Goal: Task Accomplishment & Management: Use online tool/utility

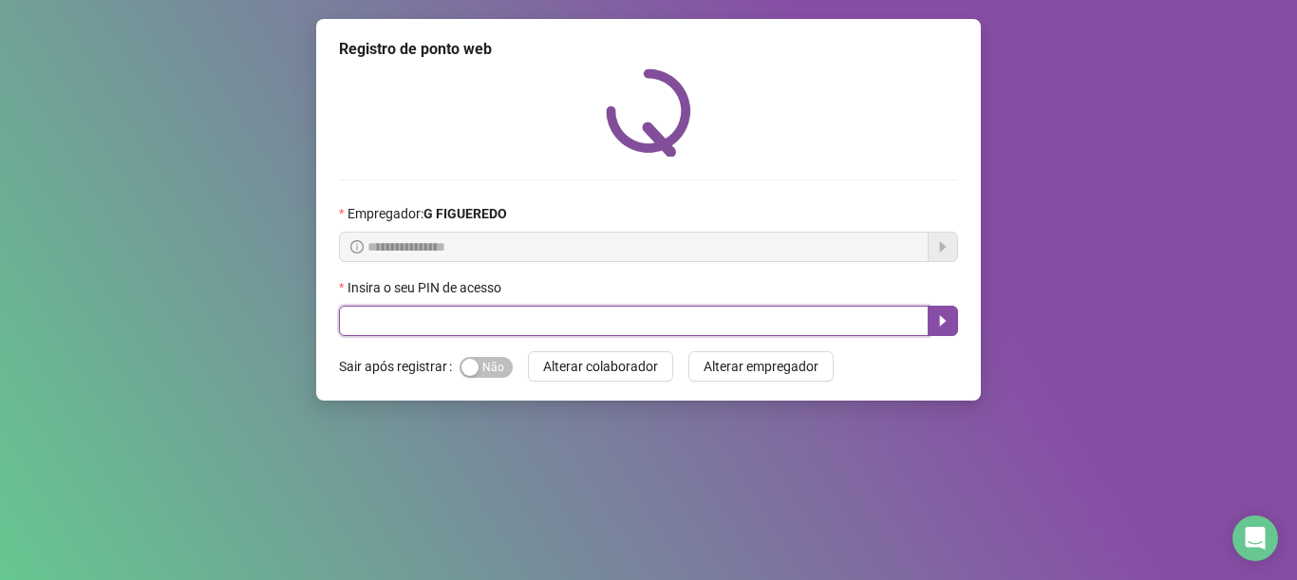
click at [435, 327] on input "text" at bounding box center [634, 321] width 590 height 30
type input "*****"
click at [948, 329] on icon "caret-right" at bounding box center [942, 320] width 15 height 15
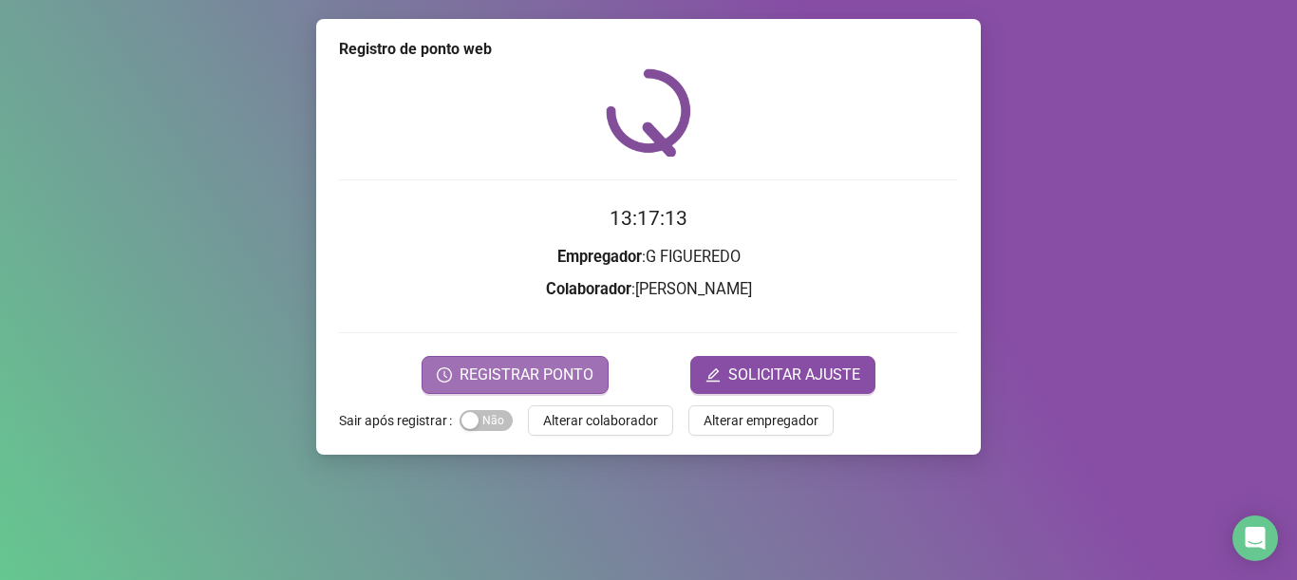
click at [568, 374] on span "REGISTRAR PONTO" at bounding box center [527, 375] width 134 height 23
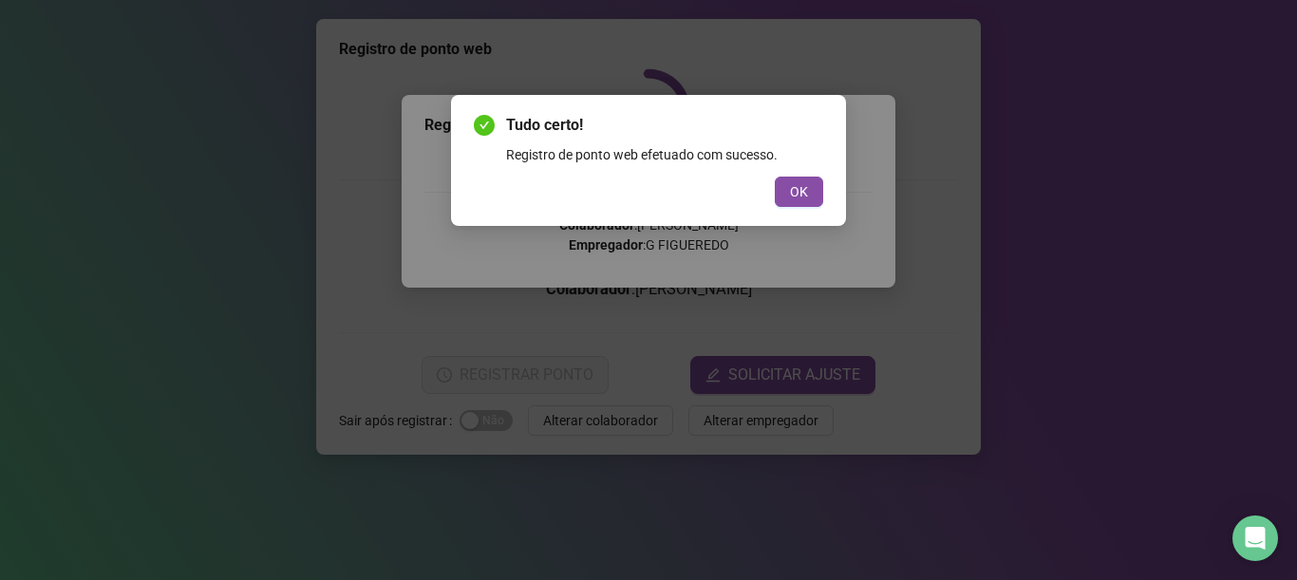
drag, startPoint x: 810, startPoint y: 188, endPoint x: 821, endPoint y: 206, distance: 21.3
click at [810, 189] on button "OK" at bounding box center [799, 192] width 48 height 30
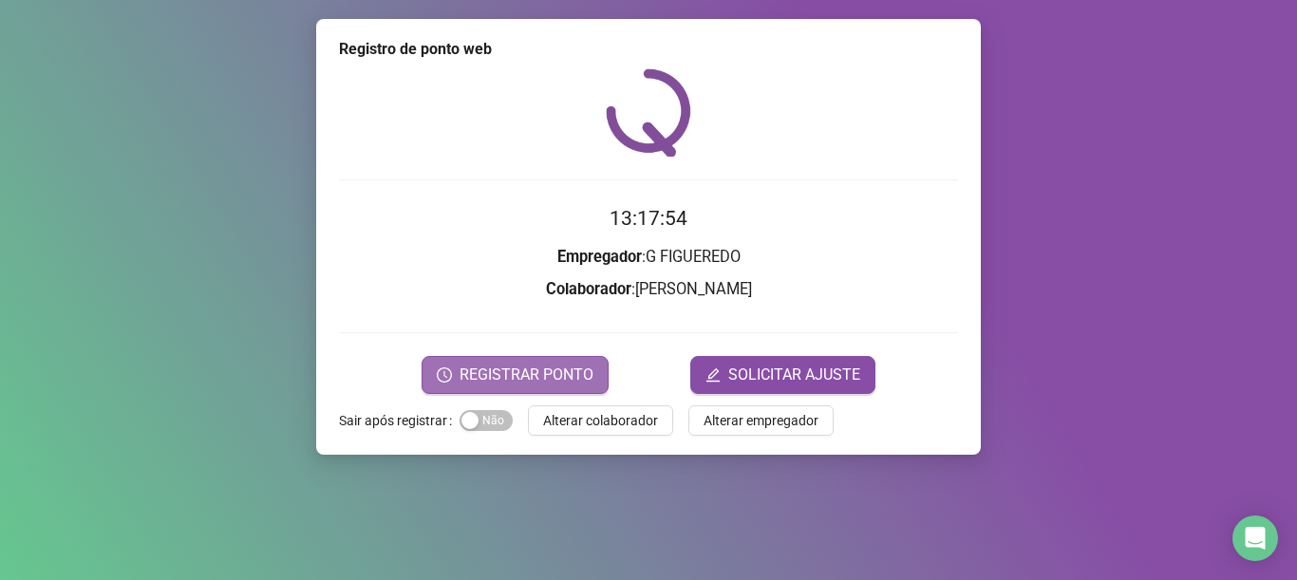
click at [532, 378] on span "REGISTRAR PONTO" at bounding box center [527, 375] width 134 height 23
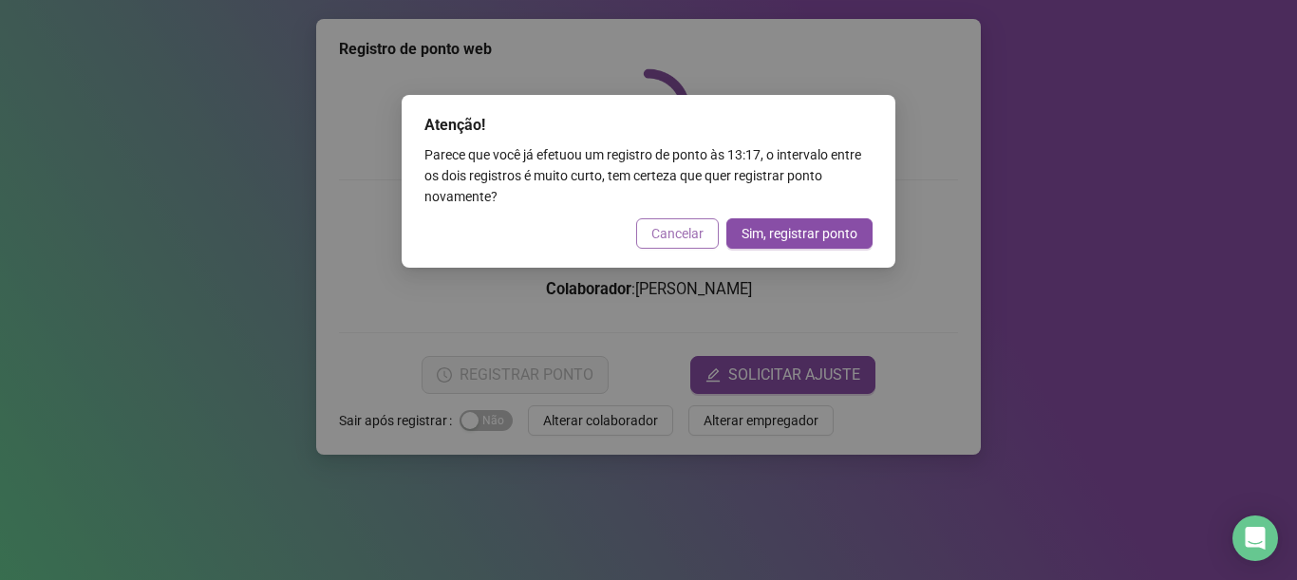
click at [685, 226] on span "Cancelar" at bounding box center [677, 233] width 52 height 21
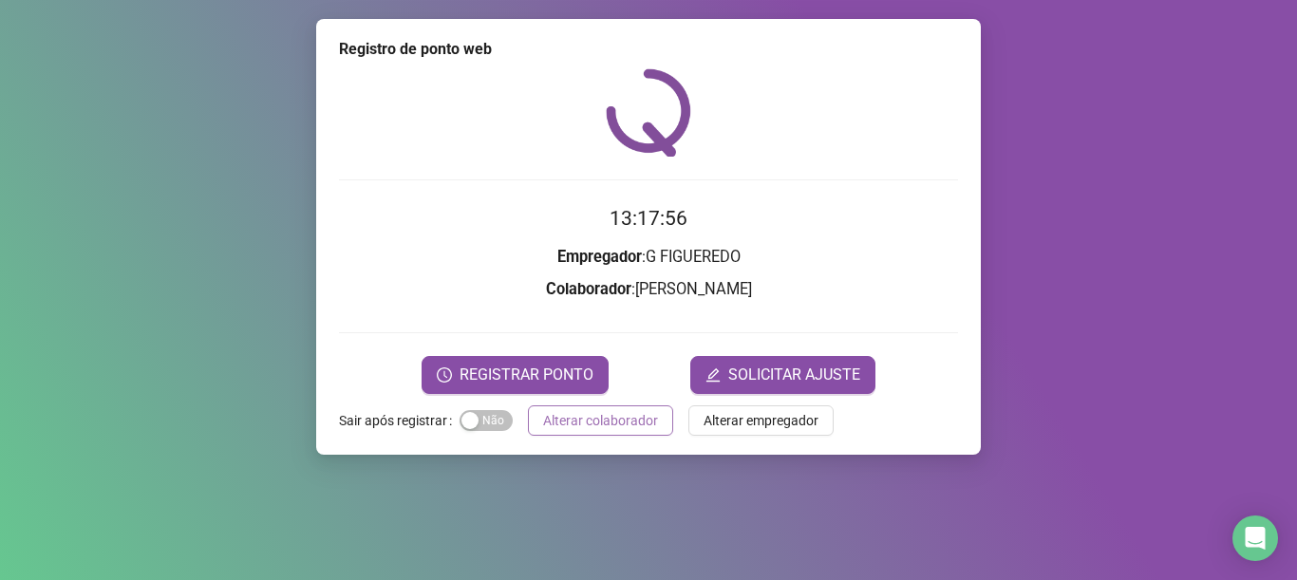
click at [579, 432] on button "Alterar colaborador" at bounding box center [600, 420] width 145 height 30
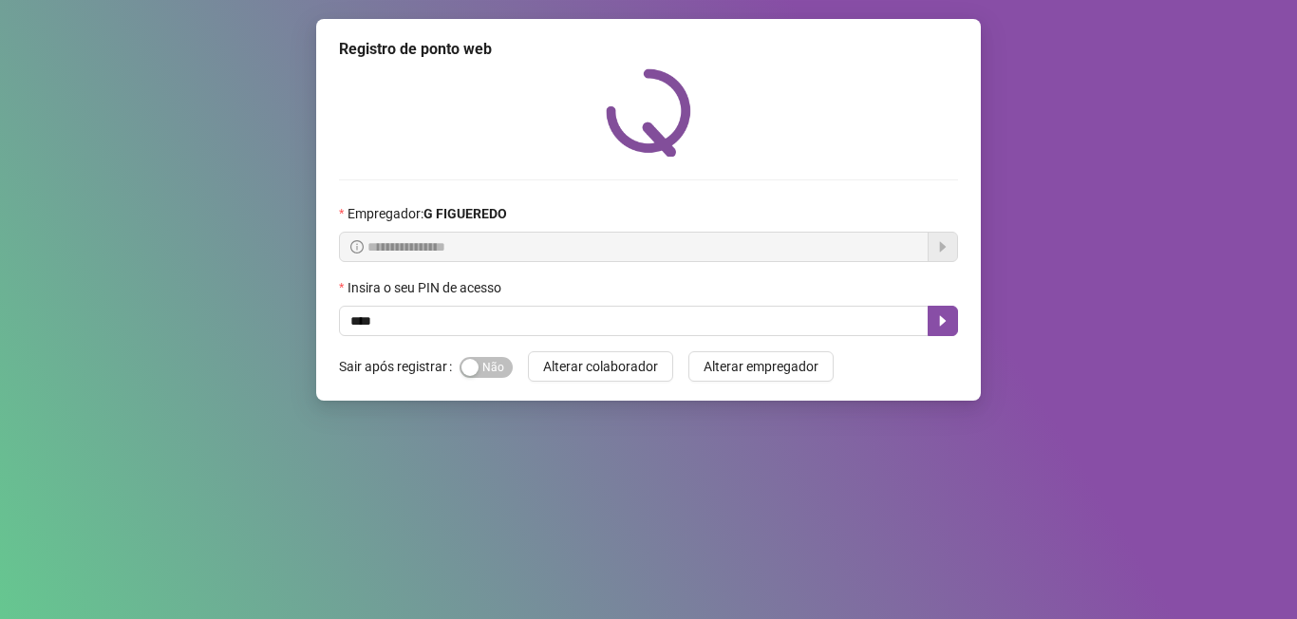
type input "*****"
click at [941, 324] on icon "caret-right" at bounding box center [943, 321] width 7 height 10
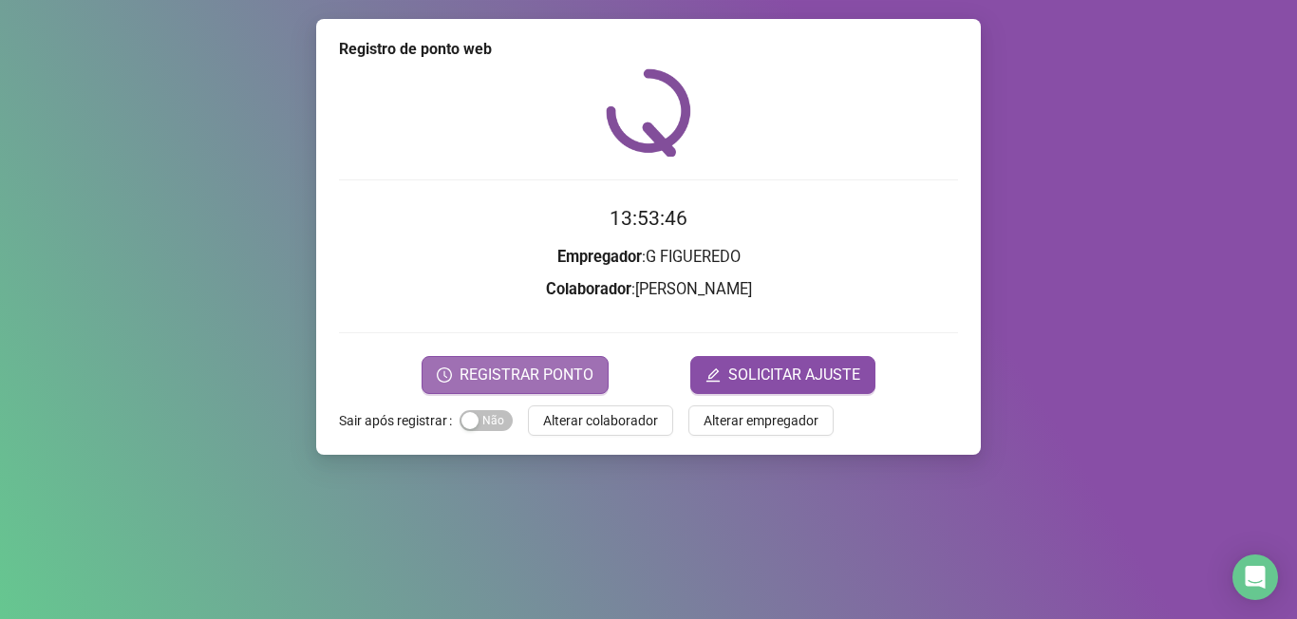
click at [514, 373] on span "REGISTRAR PONTO" at bounding box center [527, 375] width 134 height 23
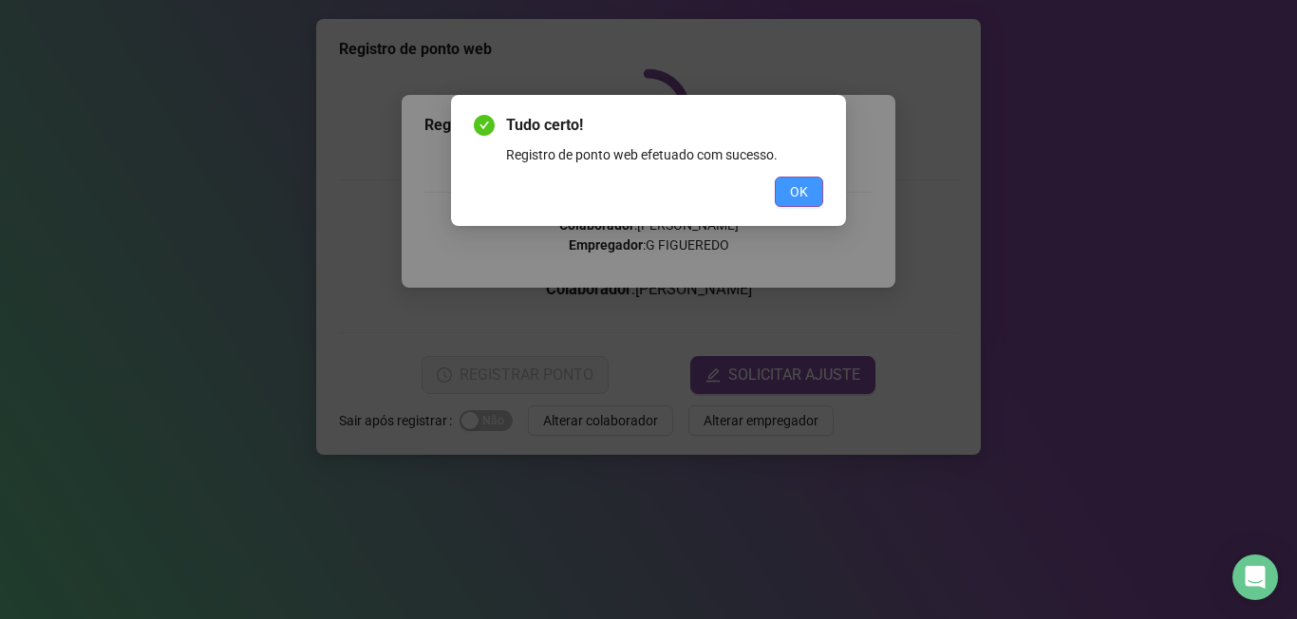
click at [801, 189] on span "OK" at bounding box center [799, 191] width 18 height 21
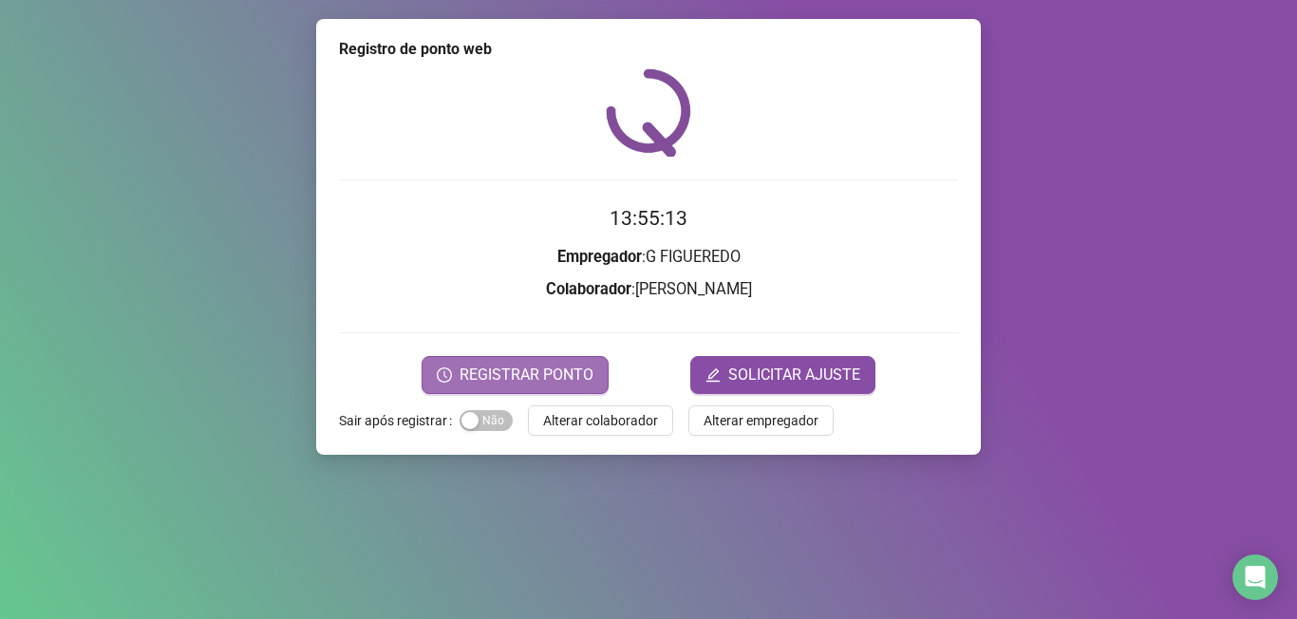
click at [482, 368] on span "REGISTRAR PONTO" at bounding box center [527, 375] width 134 height 23
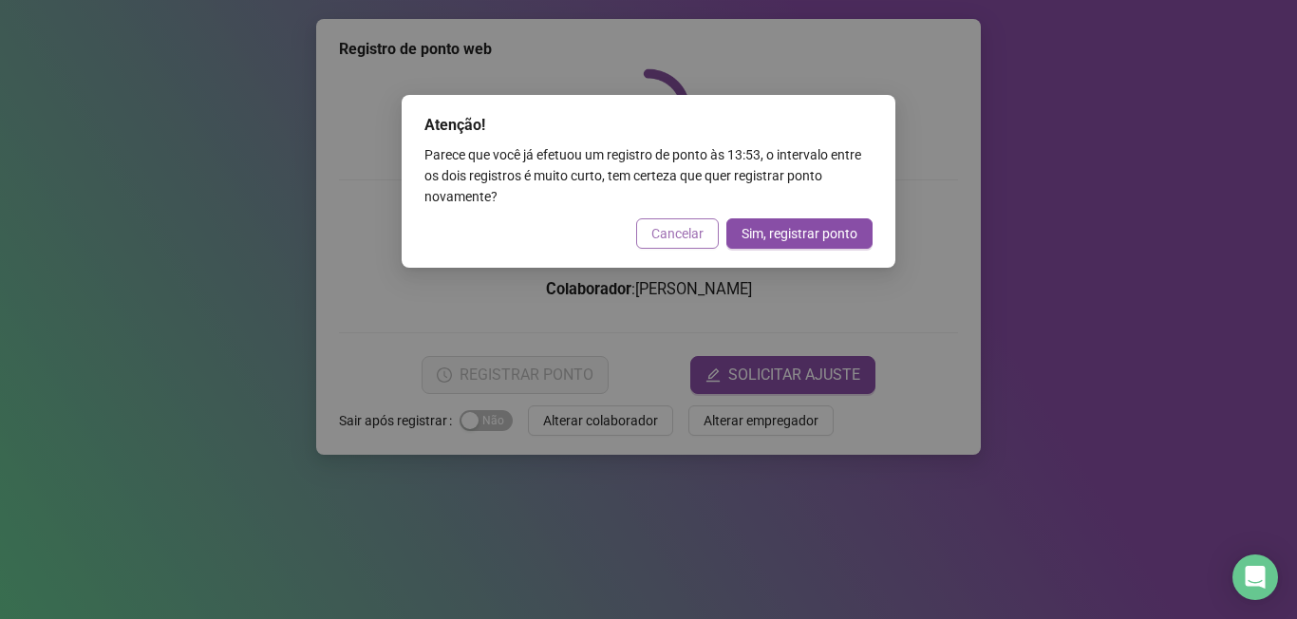
click at [680, 225] on span "Cancelar" at bounding box center [677, 233] width 52 height 21
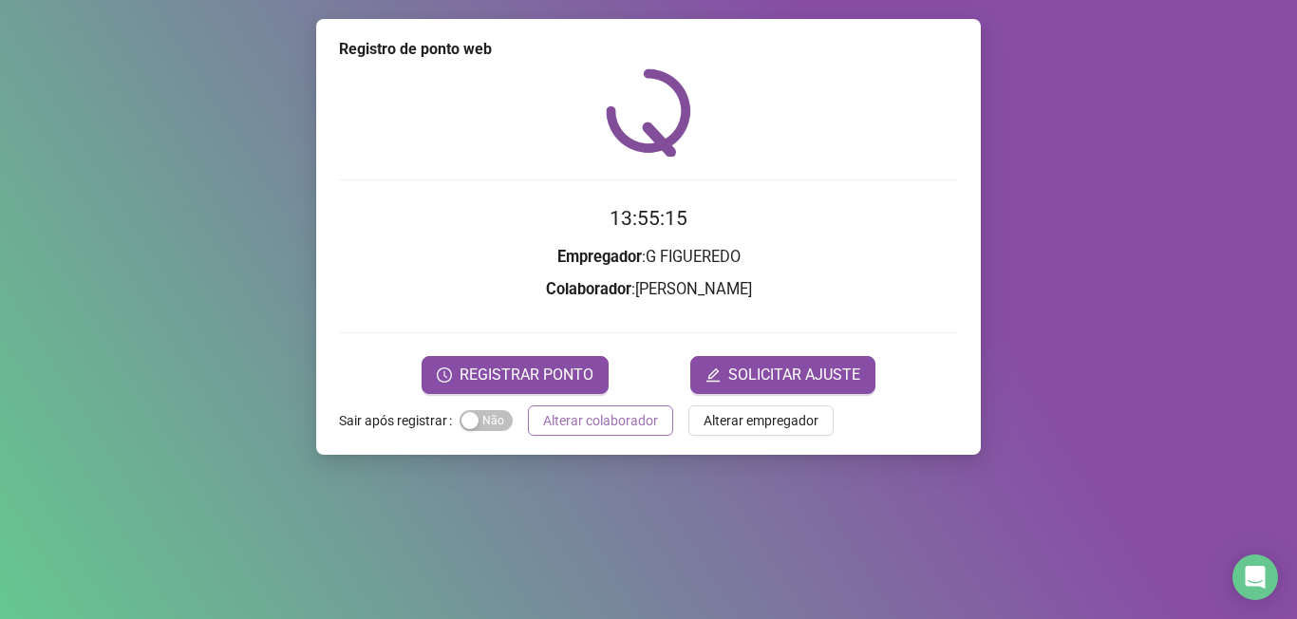
click at [574, 427] on span "Alterar colaborador" at bounding box center [600, 420] width 115 height 21
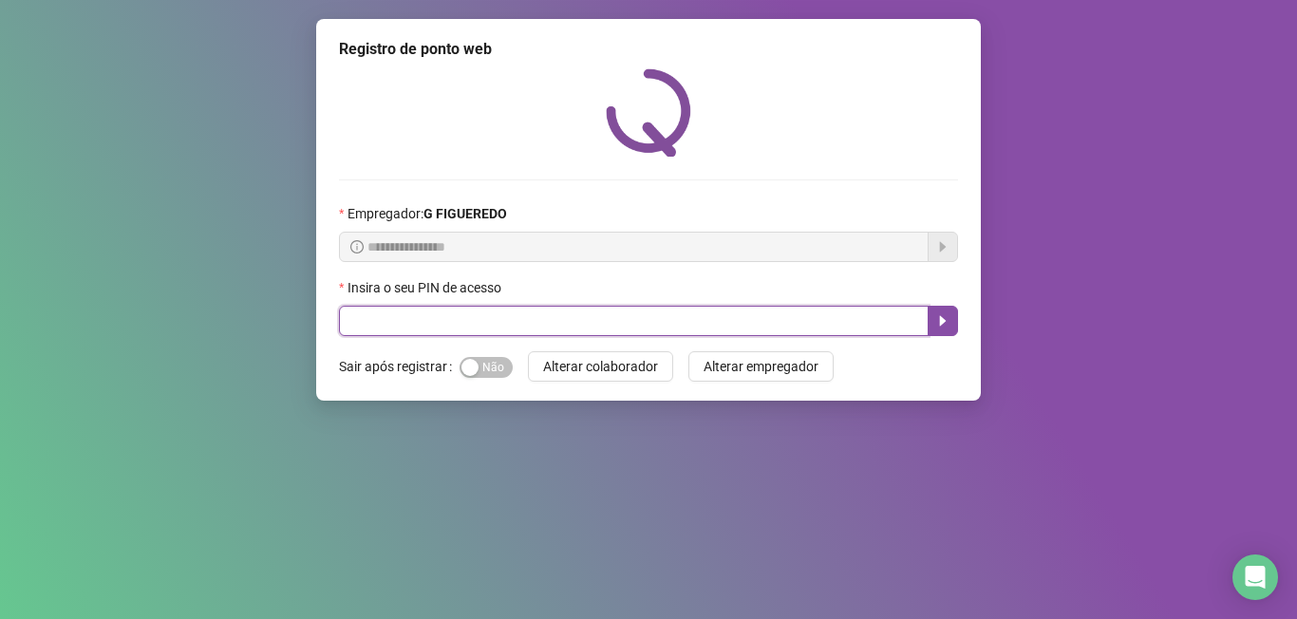
click at [399, 326] on input "text" at bounding box center [634, 321] width 590 height 30
click at [938, 319] on icon "caret-right" at bounding box center [942, 320] width 15 height 15
type input "*****"
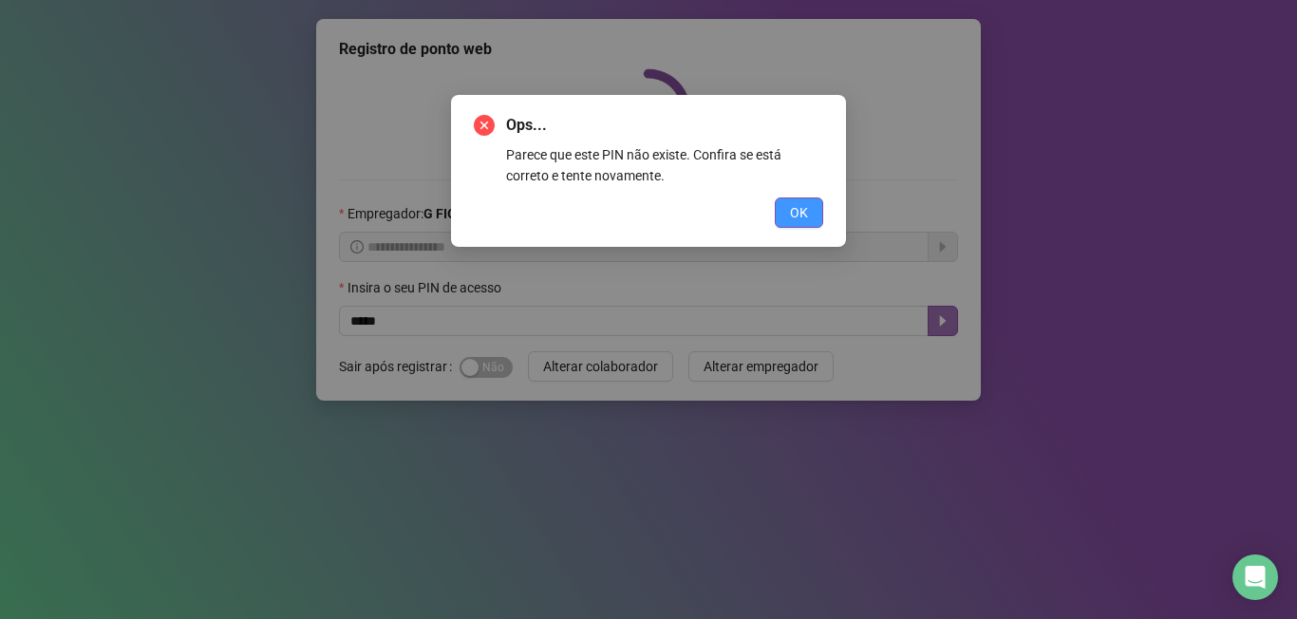
click at [805, 217] on span "OK" at bounding box center [799, 212] width 18 height 21
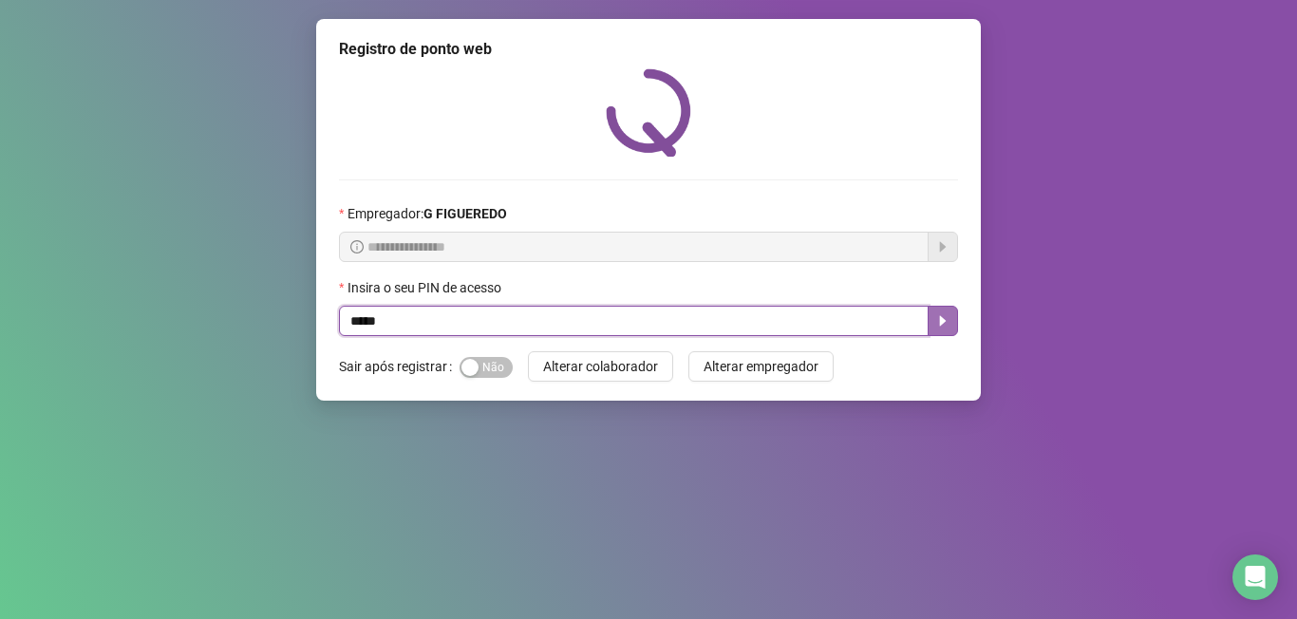
click at [949, 324] on icon "caret-right" at bounding box center [942, 320] width 15 height 15
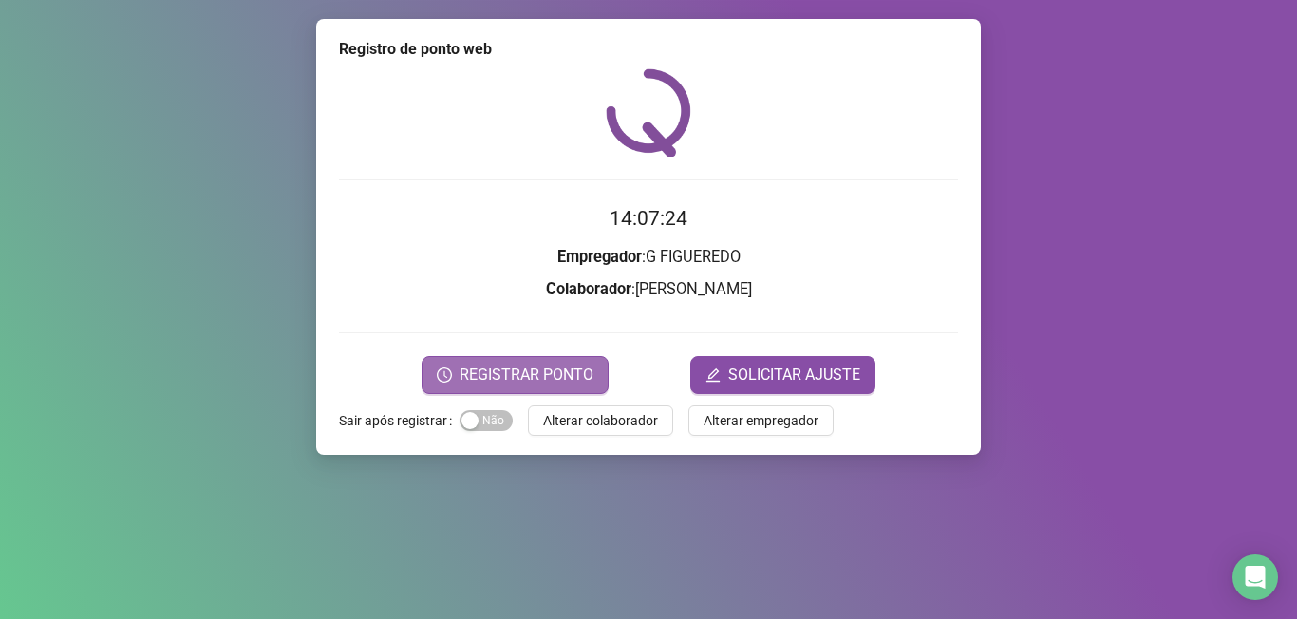
click at [588, 371] on span "REGISTRAR PONTO" at bounding box center [527, 375] width 134 height 23
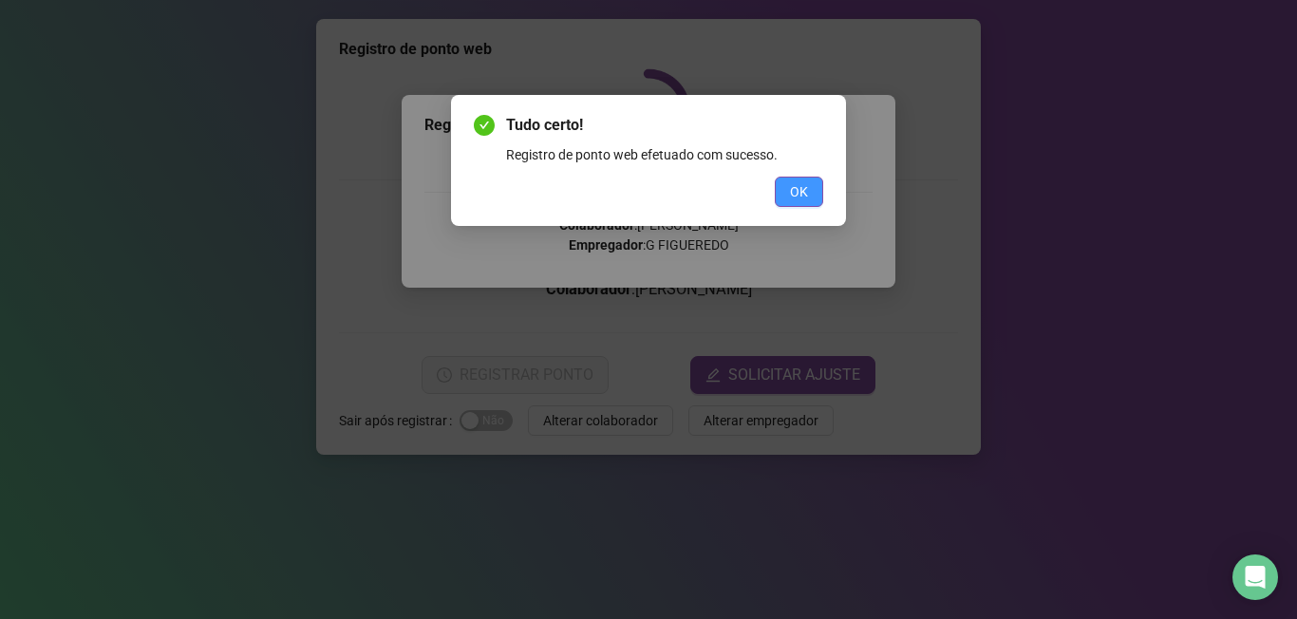
click at [796, 189] on span "OK" at bounding box center [799, 191] width 18 height 21
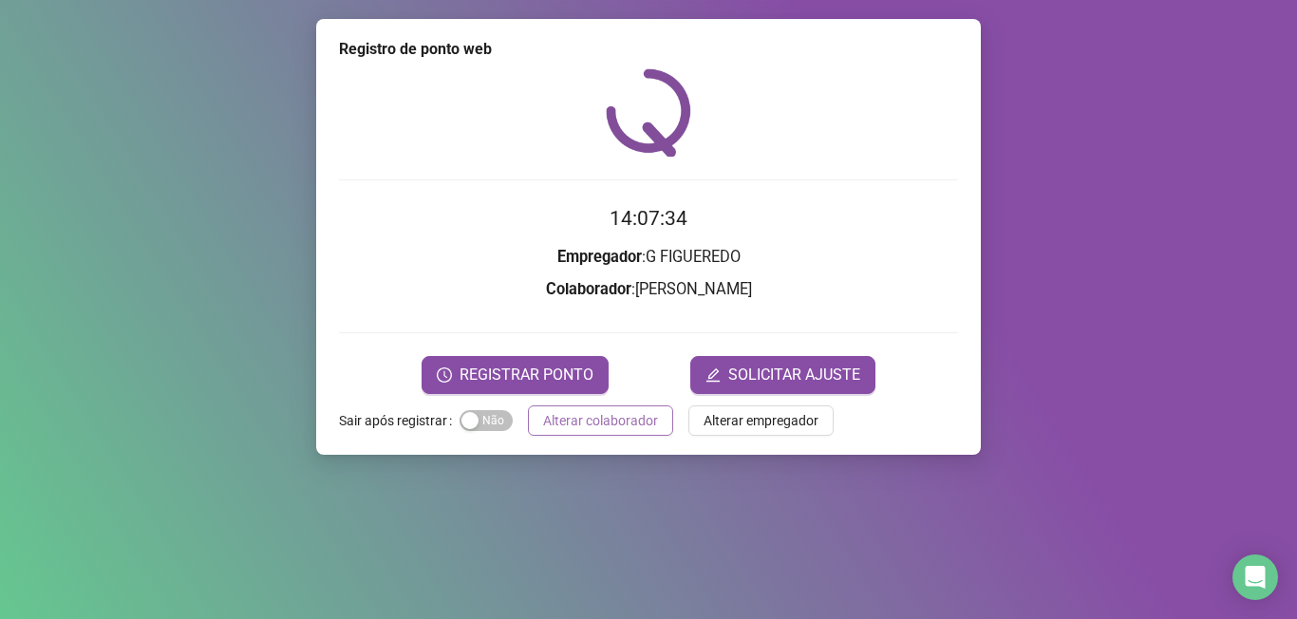
click at [582, 418] on span "Alterar colaborador" at bounding box center [600, 420] width 115 height 21
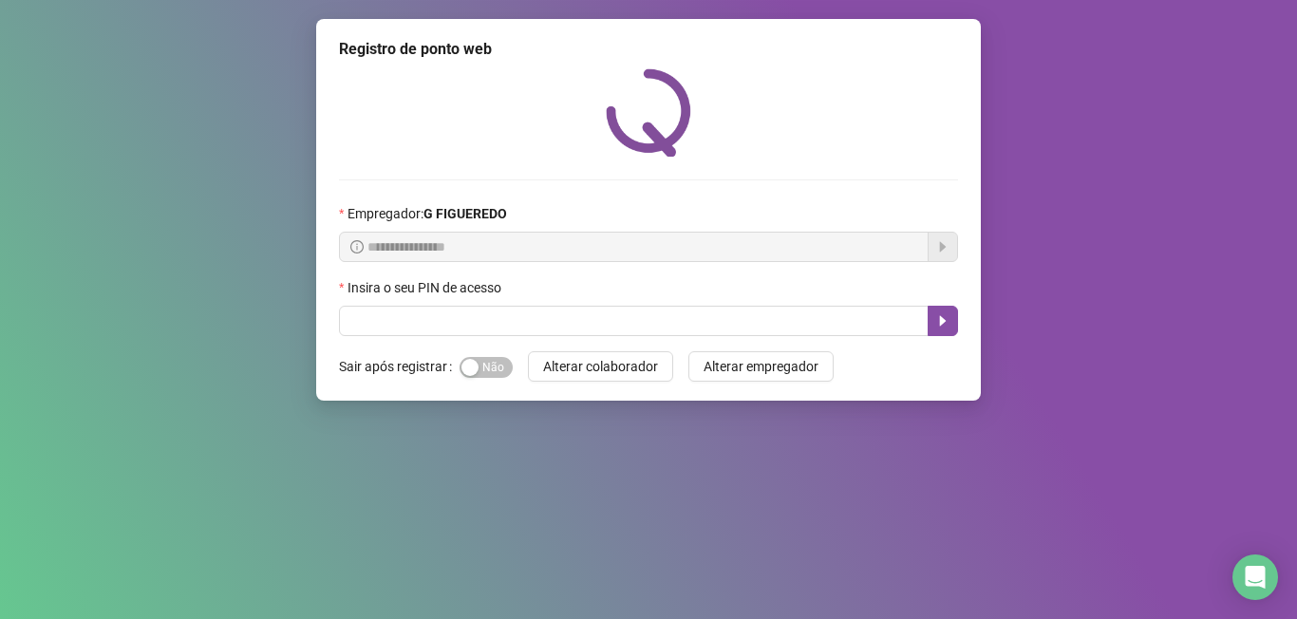
click at [468, 618] on div "**********" at bounding box center [648, 309] width 1297 height 619
